Goal: Task Accomplishment & Management: Complete application form

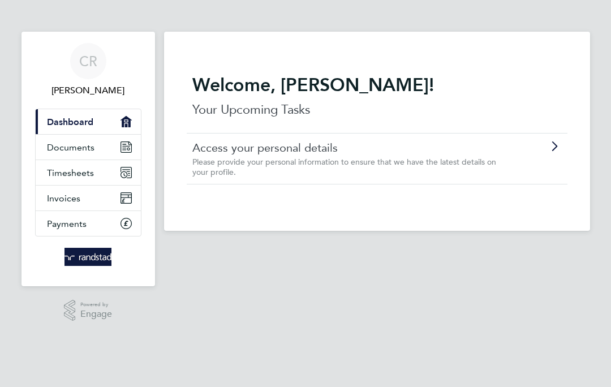
click at [59, 171] on span "Timesheets" at bounding box center [70, 173] width 47 height 11
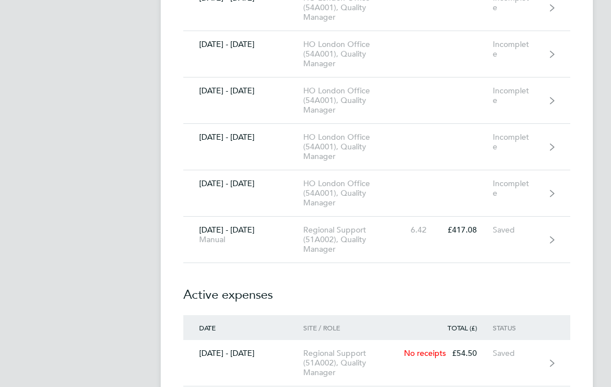
scroll to position [5689, 0]
click at [523, 242] on link "[DATE] - [DATE] Manual Regional Support (51A002), Quality Manager 6.42 £417.08 …" at bounding box center [376, 240] width 387 height 46
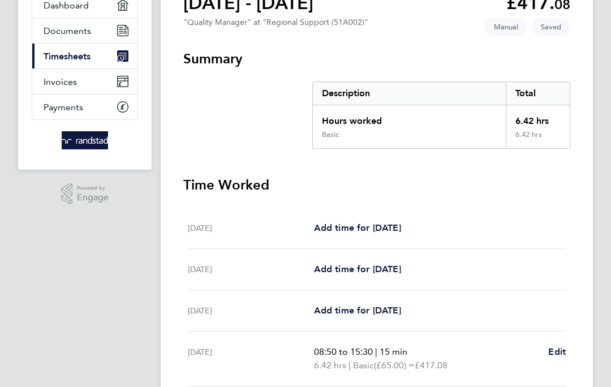
scroll to position [291, 0]
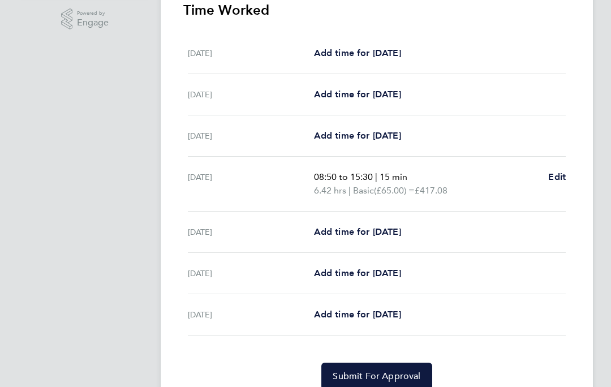
click at [351, 233] on span "Add time for [DATE]" at bounding box center [357, 231] width 87 height 11
select select "30"
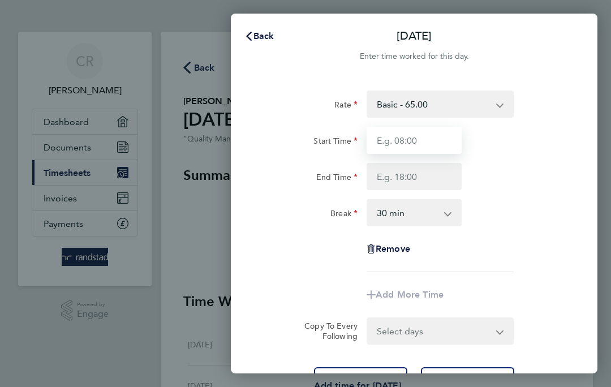
click at [428, 142] on input "Start Time" at bounding box center [414, 140] width 95 height 27
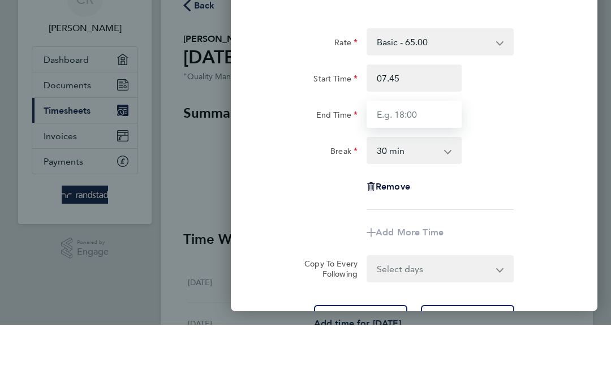
click at [417, 163] on input "End Time" at bounding box center [414, 176] width 95 height 27
type input "07:45"
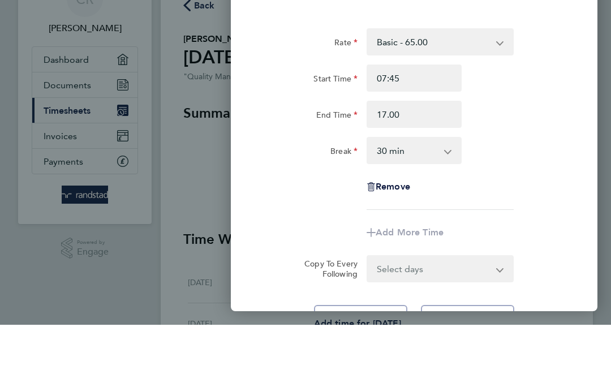
click at [421, 200] on select "0 min 15 min 30 min 45 min 60 min 75 min 90 min" at bounding box center [407, 212] width 79 height 25
type input "17:00"
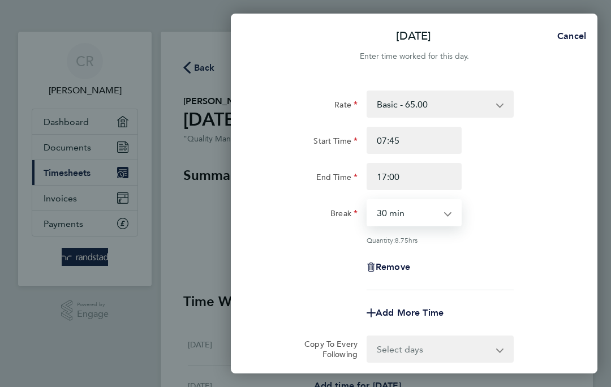
select select "15"
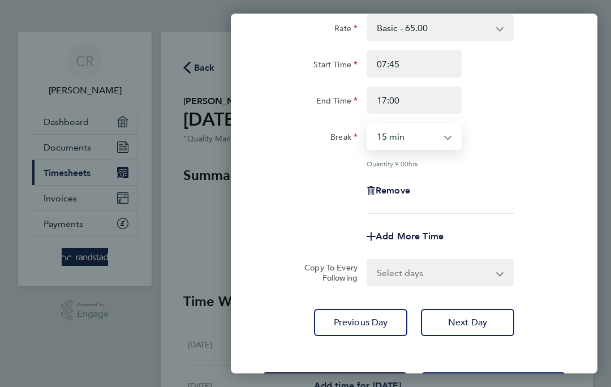
scroll to position [76, 0]
click at [358, 383] on span "Save Timesheet" at bounding box center [335, 386] width 66 height 11
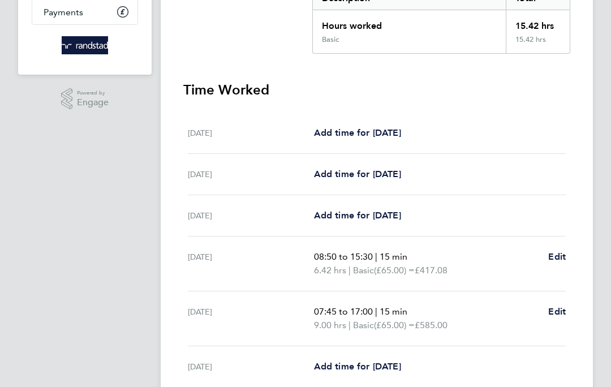
scroll to position [305, 0]
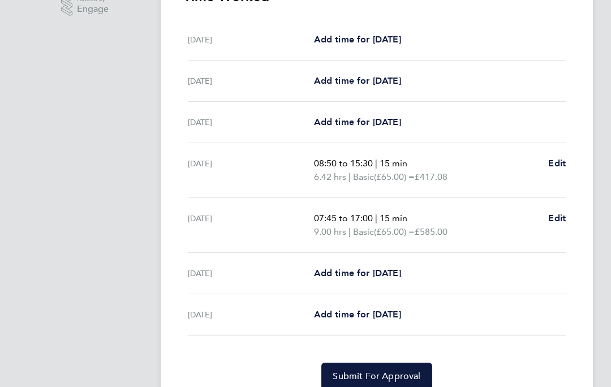
click at [381, 387] on button "Submit For Approval" at bounding box center [376, 376] width 110 height 27
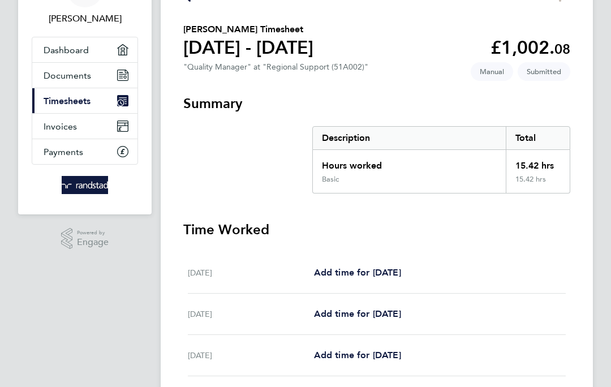
scroll to position [0, 0]
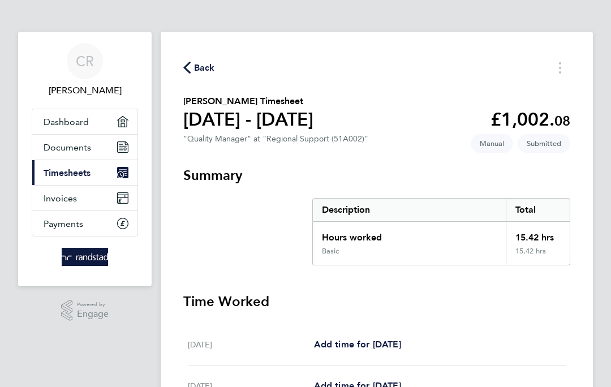
click at [201, 65] on span "Back" at bounding box center [204, 68] width 21 height 14
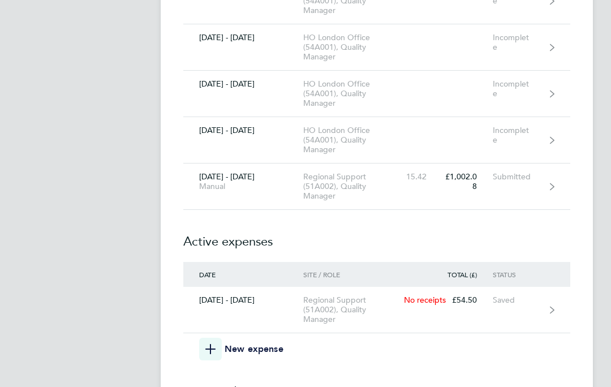
scroll to position [5750, 0]
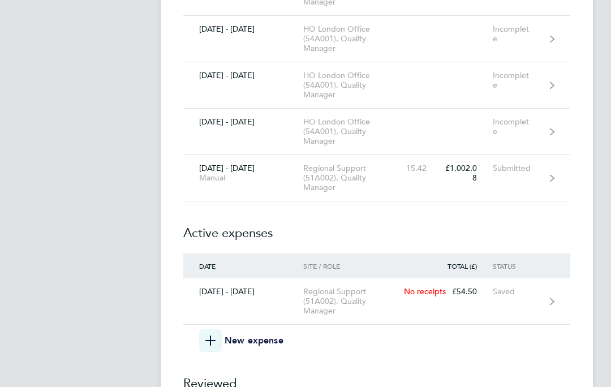
click at [216, 341] on span "button" at bounding box center [210, 341] width 23 height 23
click at [208, 345] on icon "button" at bounding box center [210, 341] width 10 height 10
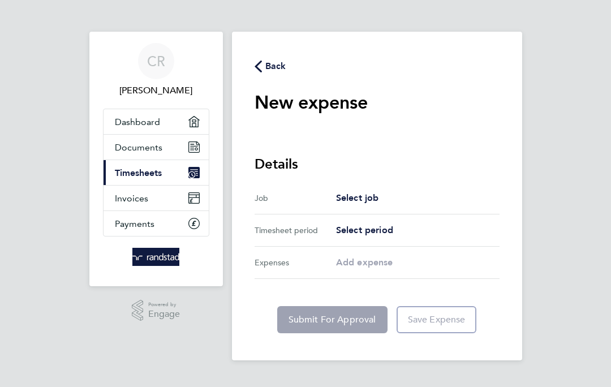
click at [355, 202] on span "Select job" at bounding box center [357, 197] width 43 height 11
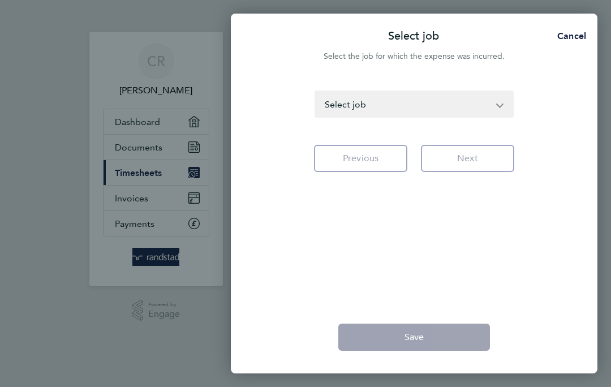
click at [497, 105] on select "HO London Office (54A001) - Quality Manager [GEOGRAPHIC_DATA] & [GEOGRAPHIC_DAT…" at bounding box center [407, 104] width 183 height 25
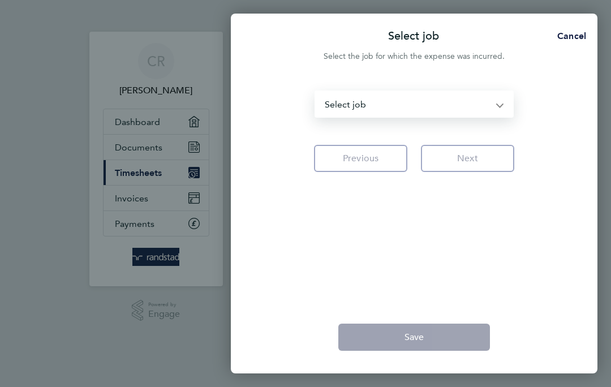
select select "121233"
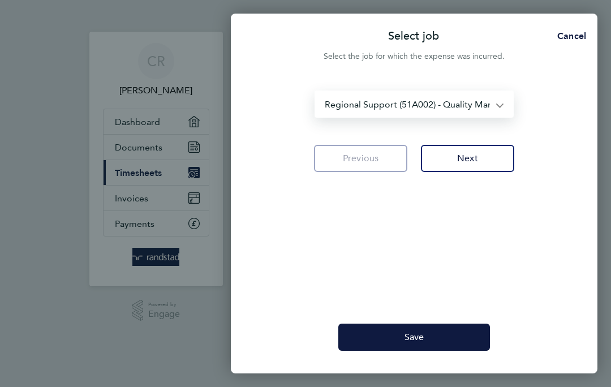
click at [491, 157] on button "Next" at bounding box center [467, 158] width 93 height 27
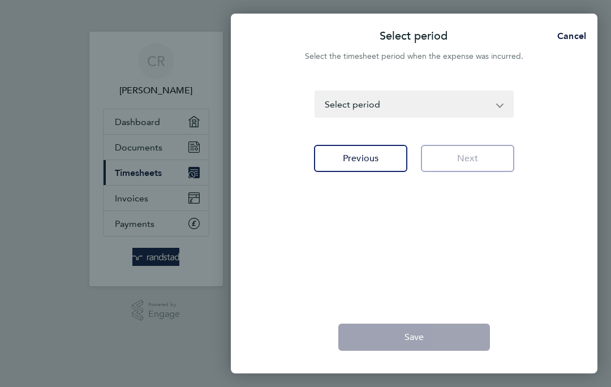
click at [492, 109] on select "[DATE] - [DATE] [DATE] - [DATE] [DATE] - [DATE] [DATE] - [DATE] [DATE] - [DATE]…" at bounding box center [407, 104] width 183 height 25
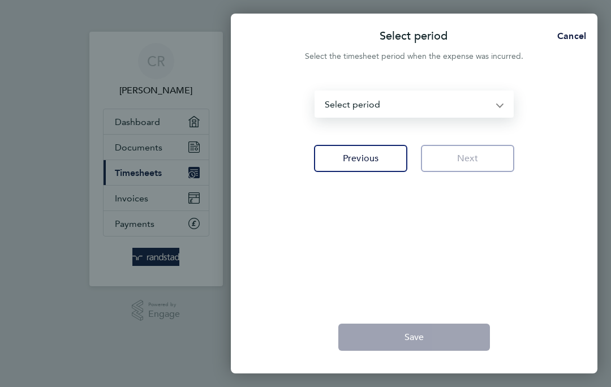
select select "169: Object"
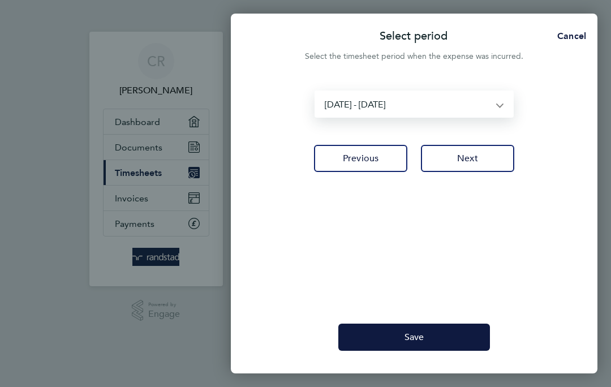
click at [498, 163] on button "Next" at bounding box center [467, 158] width 93 height 27
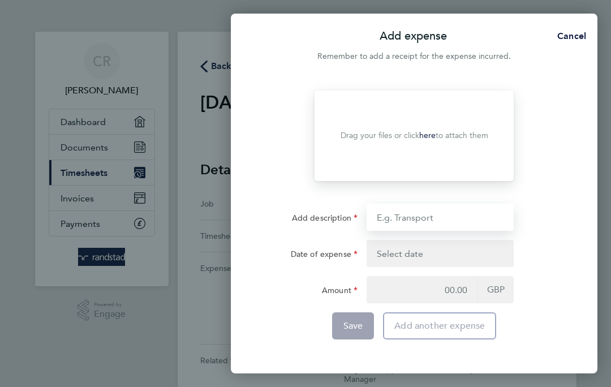
click at [428, 213] on input "Add description" at bounding box center [440, 217] width 147 height 27
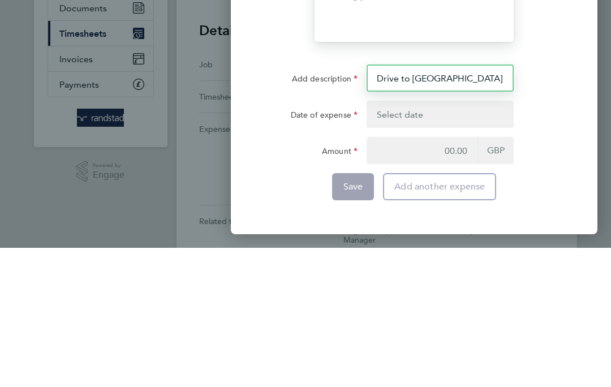
type input "Drive to [GEOGRAPHIC_DATA] 140 mile round trip"
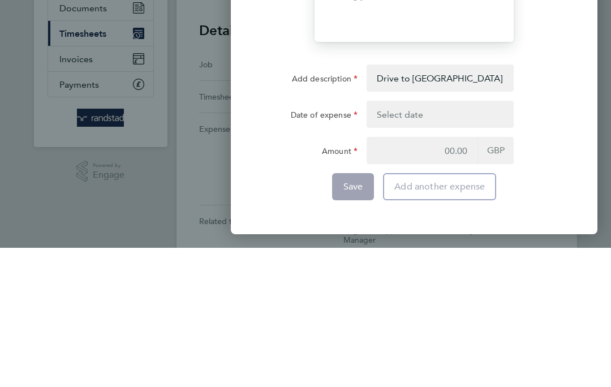
click at [410, 253] on button "button" at bounding box center [440, 253] width 147 height 27
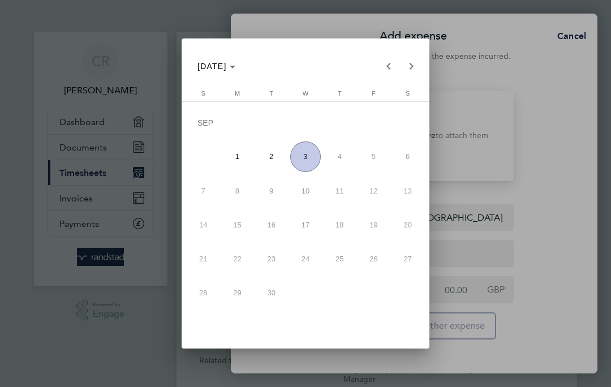
click at [305, 148] on span "3" at bounding box center [305, 157] width 31 height 31
type input "[DATE]"
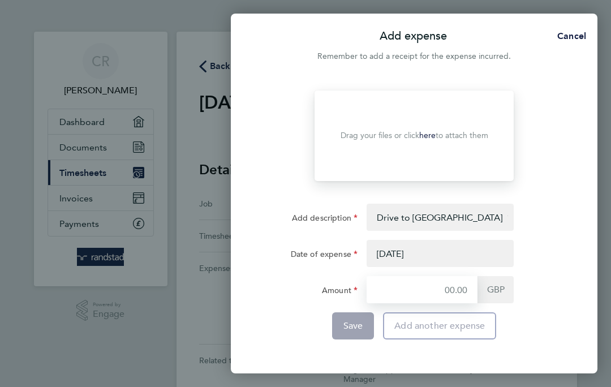
click at [448, 291] on input "Amount" at bounding box center [422, 289] width 111 height 27
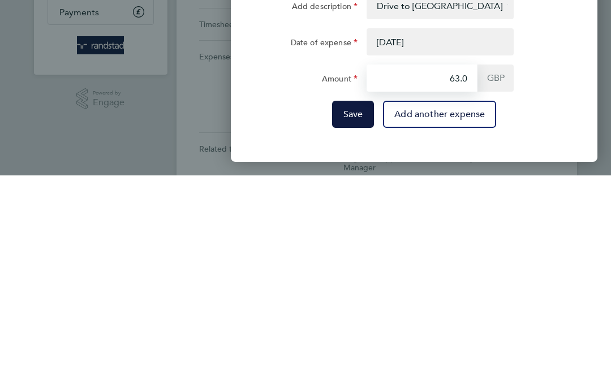
type input "63.00"
click at [345, 320] on span "Save" at bounding box center [354, 325] width 20 height 11
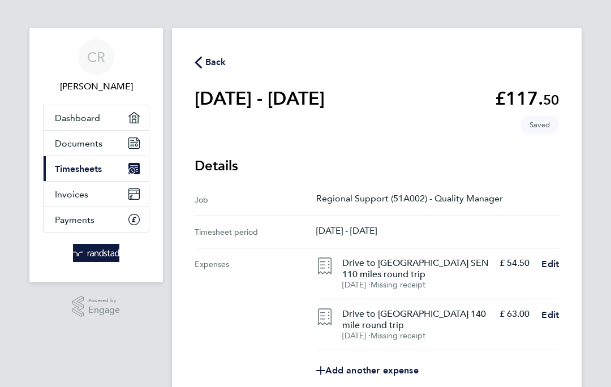
scroll to position [102, 0]
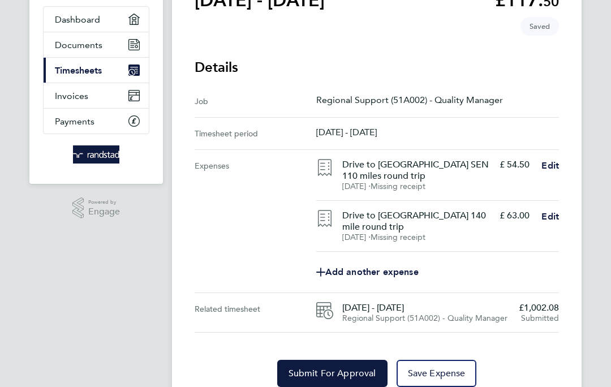
click at [431, 376] on span "Save Expense" at bounding box center [437, 373] width 58 height 11
click at [322, 374] on span "Submit For Approval" at bounding box center [333, 373] width 88 height 11
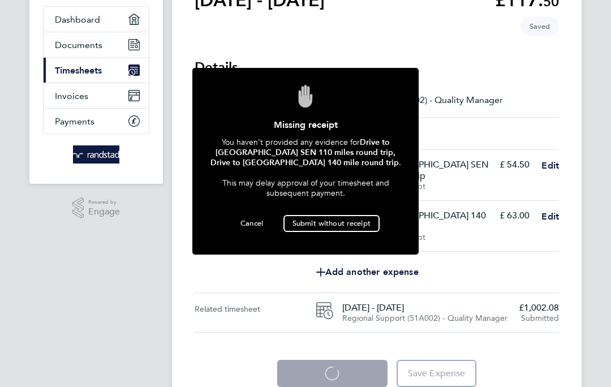
click at [363, 225] on span "Submit without receipt" at bounding box center [332, 223] width 78 height 10
